Goal: Information Seeking & Learning: Learn about a topic

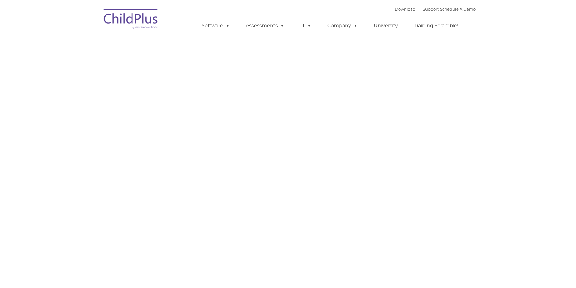
click at [132, 17] on img at bounding box center [131, 20] width 61 height 30
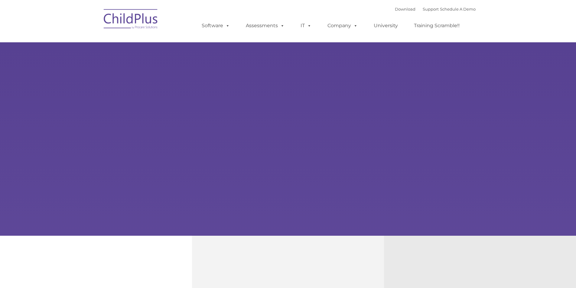
click at [133, 51] on div "Learn More Request a Demo The Future of ChildPlus is Here! Boost your productiv…" at bounding box center [288, 118] width 576 height 236
